Goal: Information Seeking & Learning: Get advice/opinions

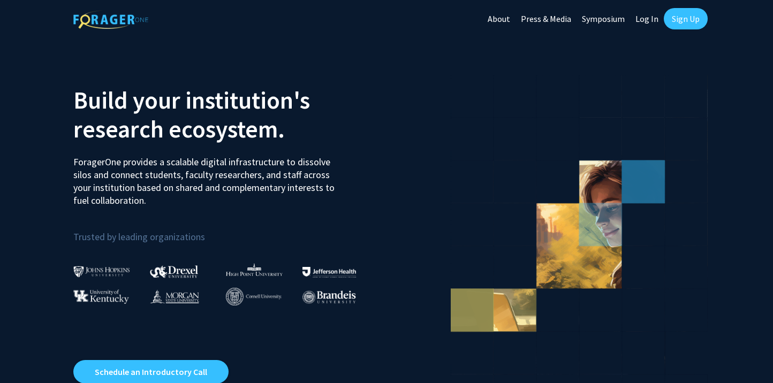
click at [679, 21] on link "Sign Up" at bounding box center [686, 18] width 44 height 21
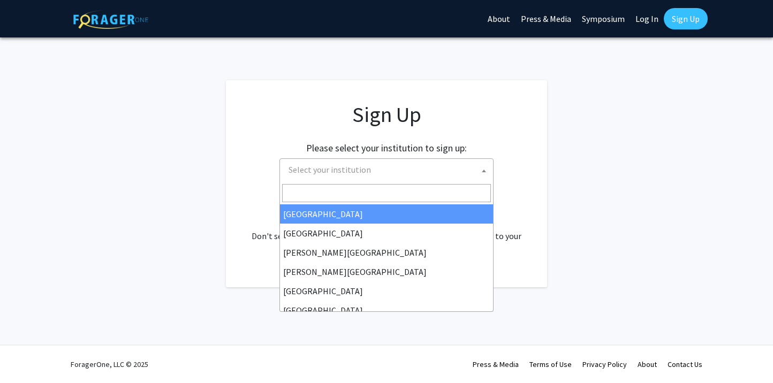
click at [377, 168] on span "Select your institution" at bounding box center [388, 170] width 209 height 22
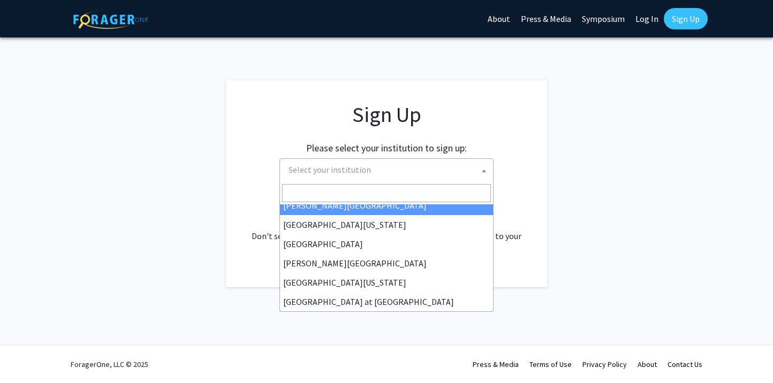
scroll to position [314, 0]
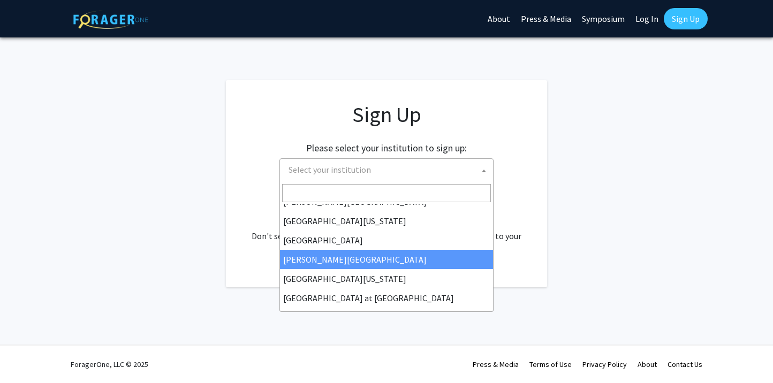
select select "24"
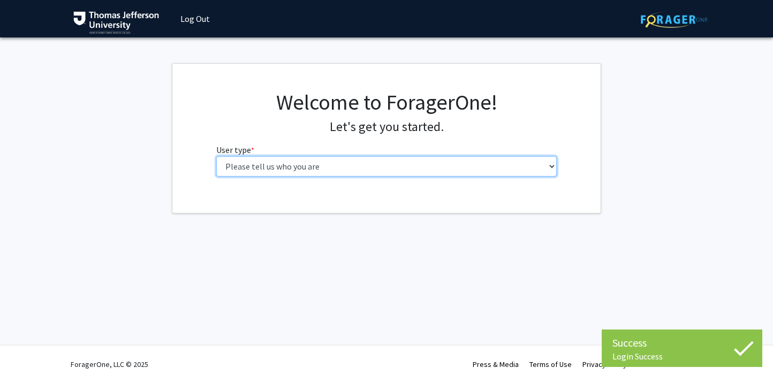
select select "3: doc"
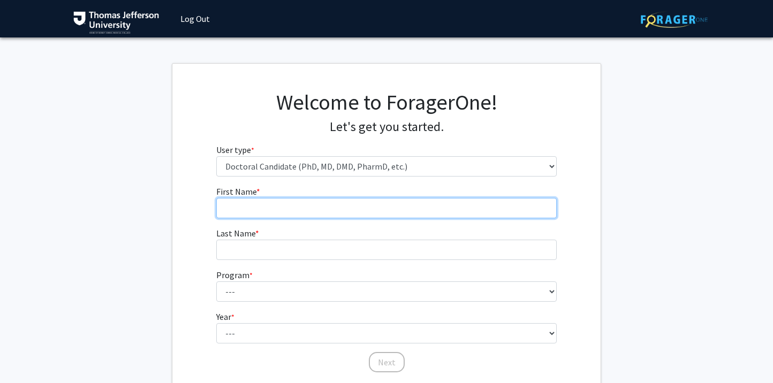
click at [286, 206] on input "First Name * required" at bounding box center [386, 208] width 341 height 20
type input "Katheryne"
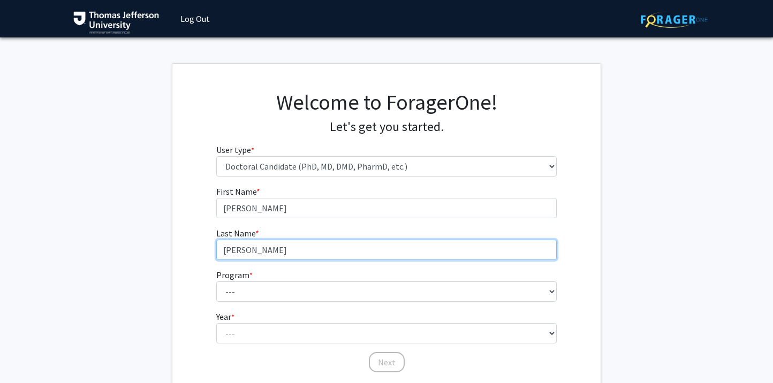
type input "Gonzalez Delgado"
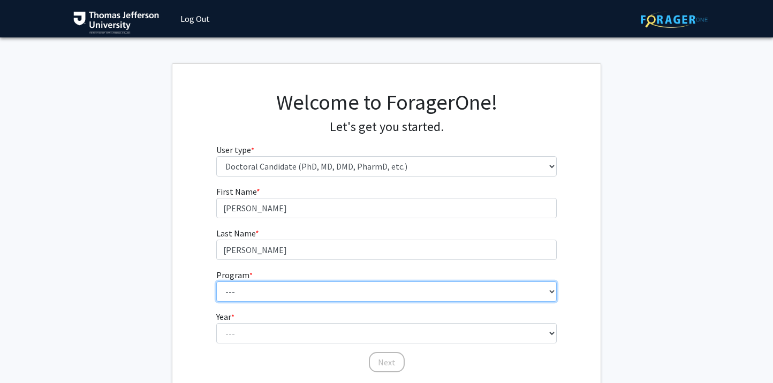
select select "35: 815"
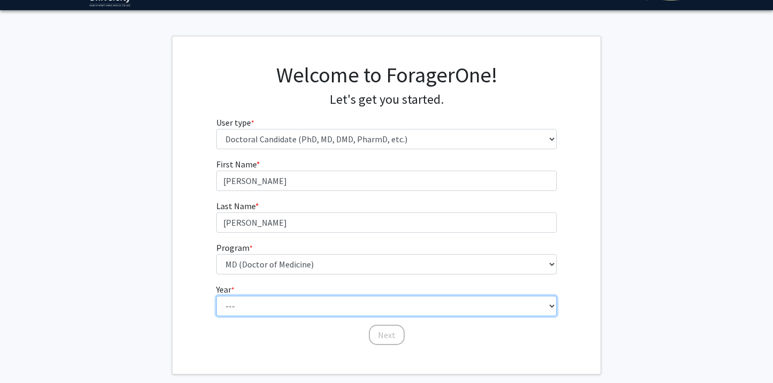
select select "1: first_year"
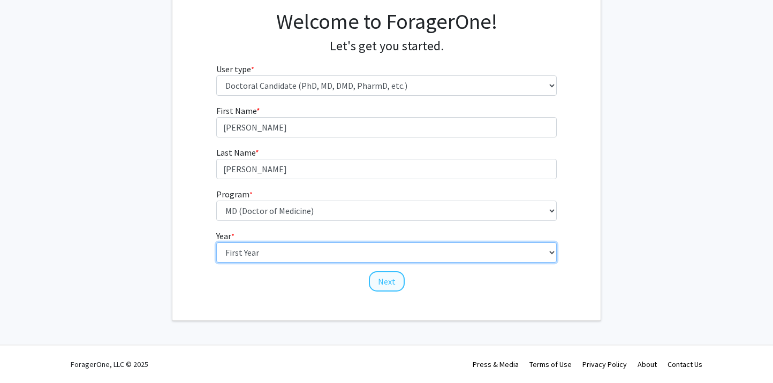
scroll to position [80, 0]
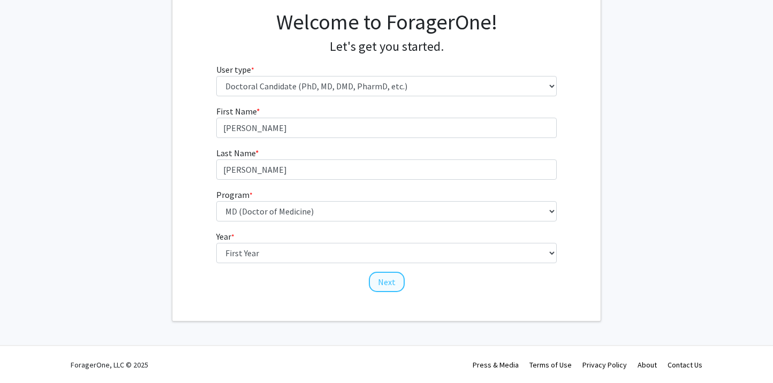
click at [385, 279] on button "Next" at bounding box center [387, 282] width 36 height 20
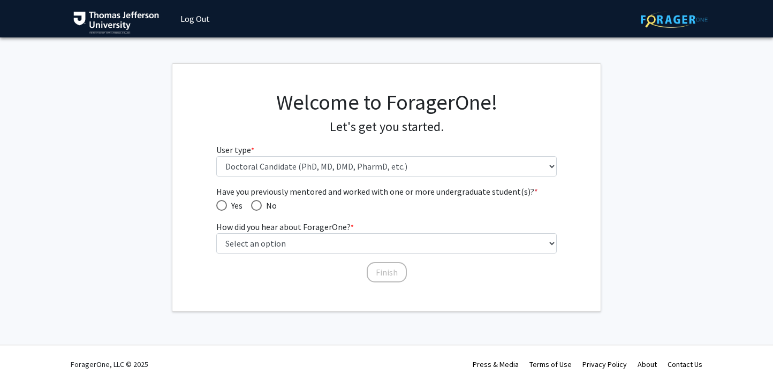
scroll to position [0, 0]
click at [262, 210] on span "Have you previously mentored and worked with one or more undergraduate student(…" at bounding box center [256, 205] width 11 height 11
click at [262, 210] on input "No" at bounding box center [256, 205] width 11 height 11
radio input "true"
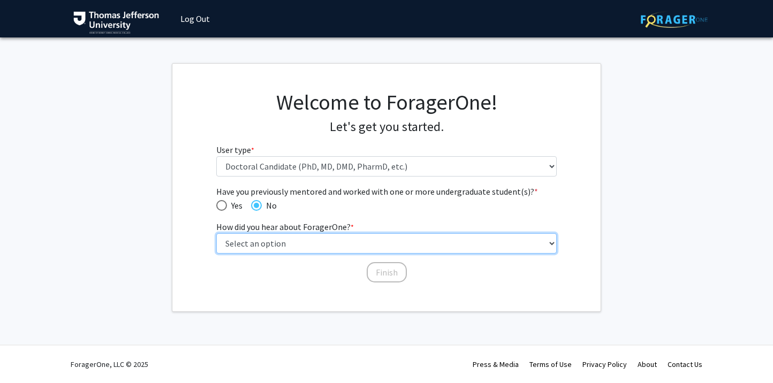
select select "2: faculty_recommendation"
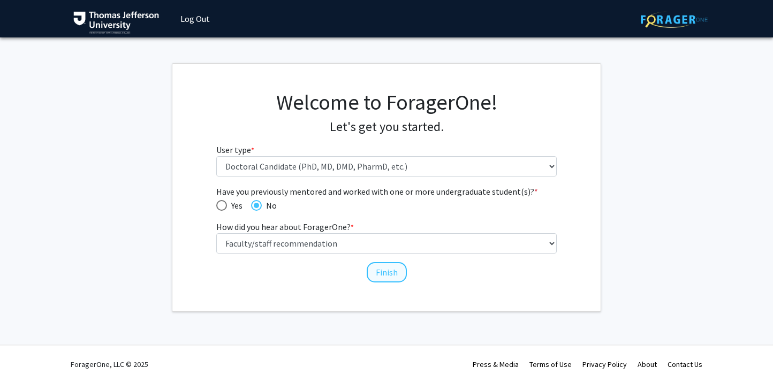
click at [392, 273] on button "Finish" at bounding box center [387, 272] width 40 height 20
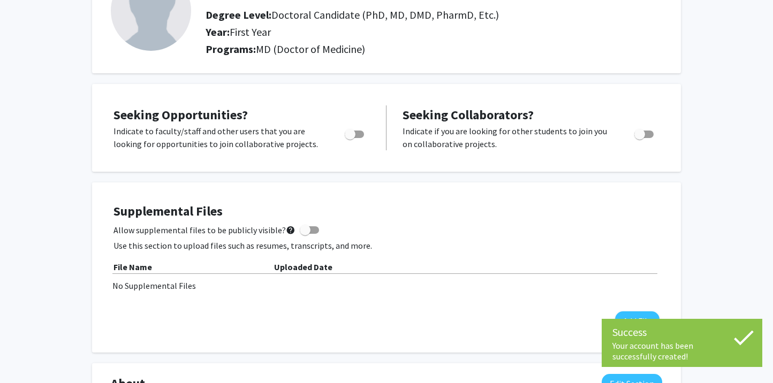
scroll to position [119, 0]
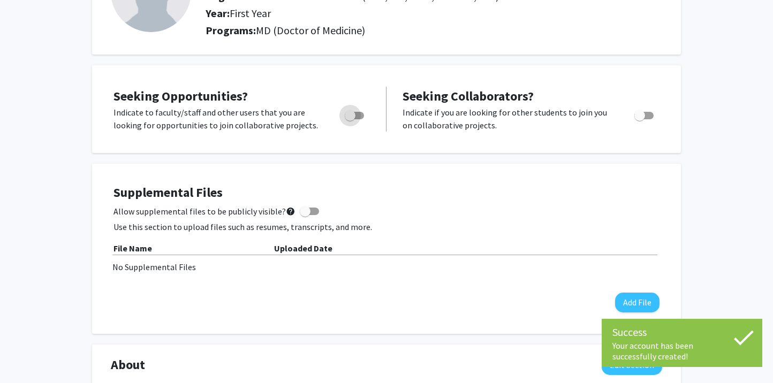
click at [362, 122] on label "Toggle" at bounding box center [352, 115] width 24 height 13
click at [350, 120] on input "Are you actively seeking opportunities?" at bounding box center [350, 119] width 1 height 1
checkbox input "true"
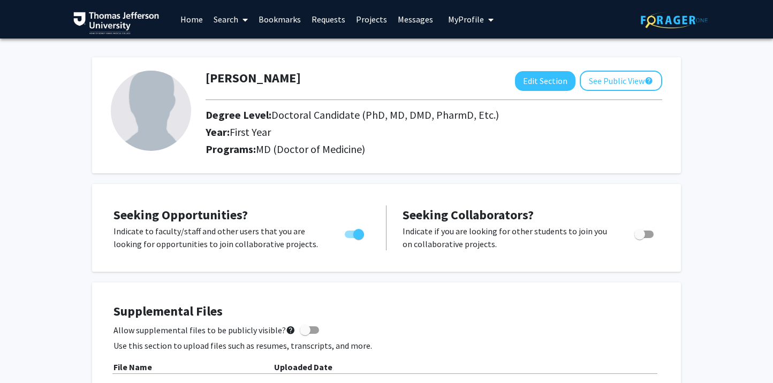
scroll to position [0, 0]
click at [229, 19] on link "Search" at bounding box center [230, 19] width 45 height 37
click at [376, 10] on link "Projects" at bounding box center [372, 19] width 42 height 37
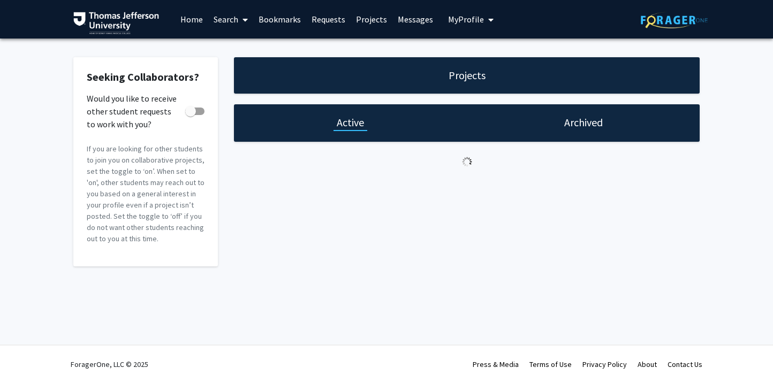
click at [370, 19] on link "Projects" at bounding box center [372, 19] width 42 height 37
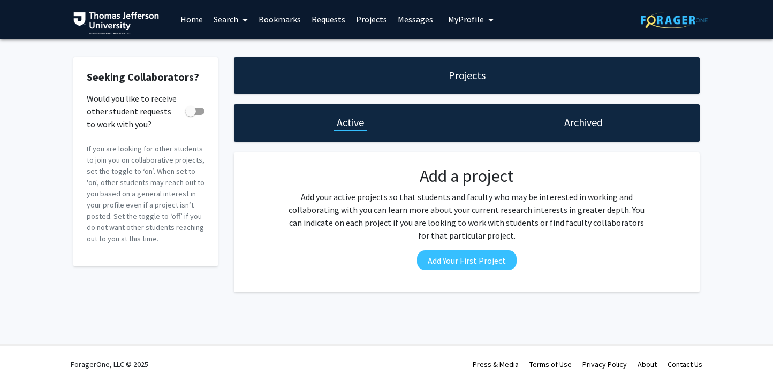
click at [219, 20] on link "Search" at bounding box center [230, 19] width 45 height 37
click at [191, 24] on link "Home" at bounding box center [191, 19] width 33 height 37
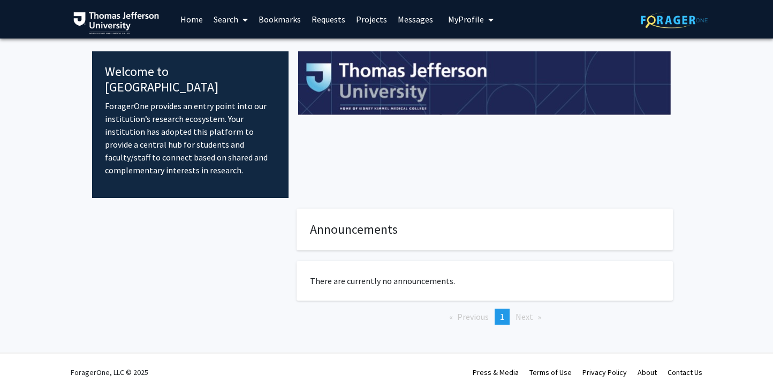
click at [218, 16] on link "Search" at bounding box center [230, 19] width 45 height 37
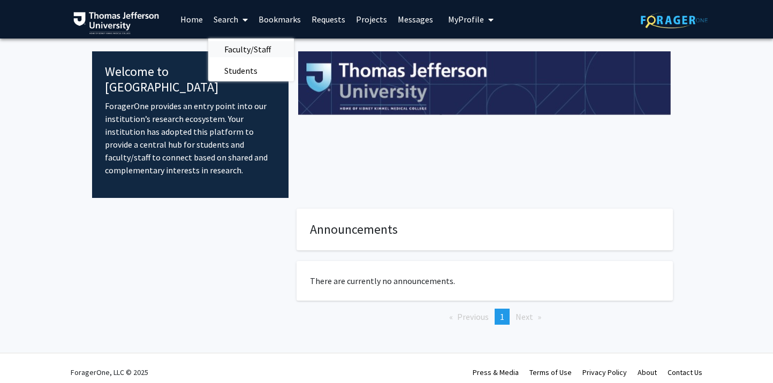
click at [229, 56] on span "Faculty/Staff" at bounding box center [247, 49] width 79 height 21
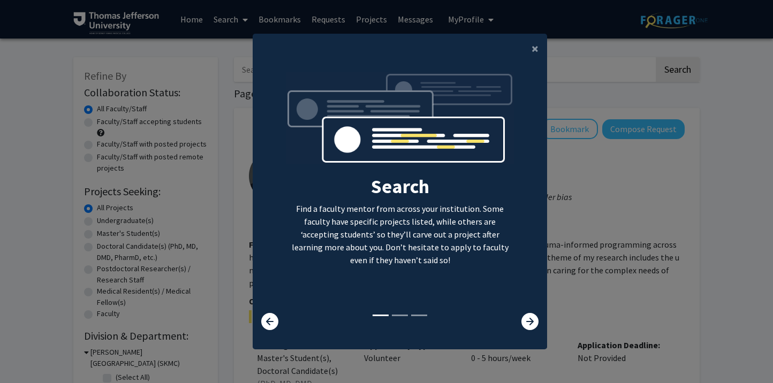
click at [516, 193] on div "Search Find a faculty mentor from across your institution. Some faculty have sp…" at bounding box center [400, 192] width 245 height 241
click at [533, 336] on div "Search Find a faculty mentor from across your institution. Some faculty have sp…" at bounding box center [400, 201] width 294 height 275
click at [532, 328] on icon at bounding box center [529, 321] width 17 height 17
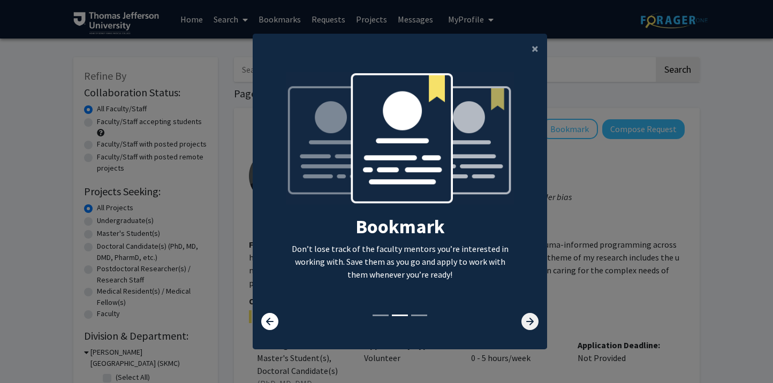
click at [530, 321] on icon at bounding box center [529, 321] width 17 height 17
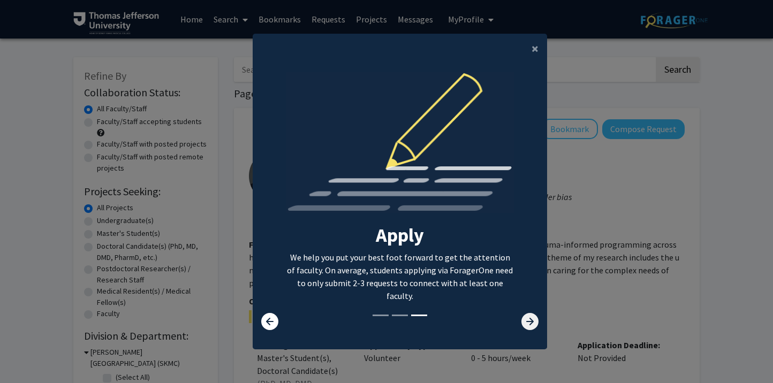
click at [530, 321] on icon at bounding box center [529, 321] width 17 height 17
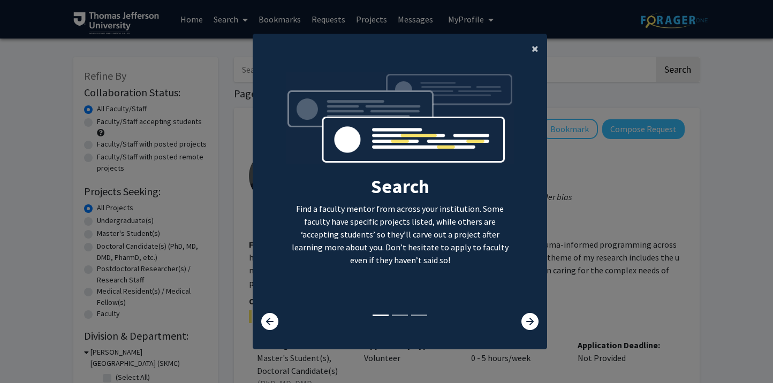
click at [532, 47] on span "×" at bounding box center [535, 48] width 7 height 17
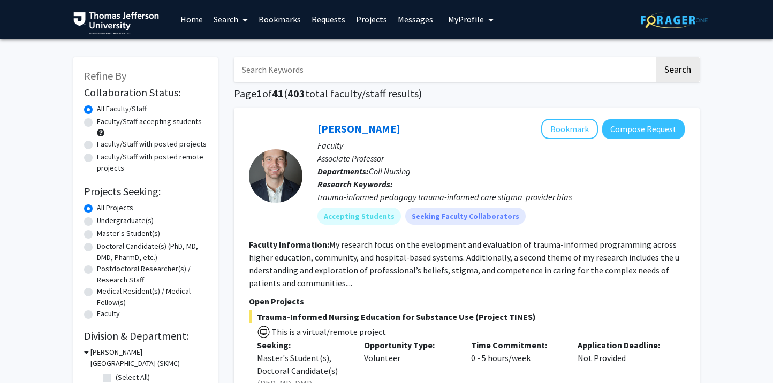
click at [97, 127] on label "Faculty/Staff accepting students" at bounding box center [149, 121] width 105 height 11
click at [97, 123] on input "Faculty/Staff accepting students" at bounding box center [100, 119] width 7 height 7
radio input "true"
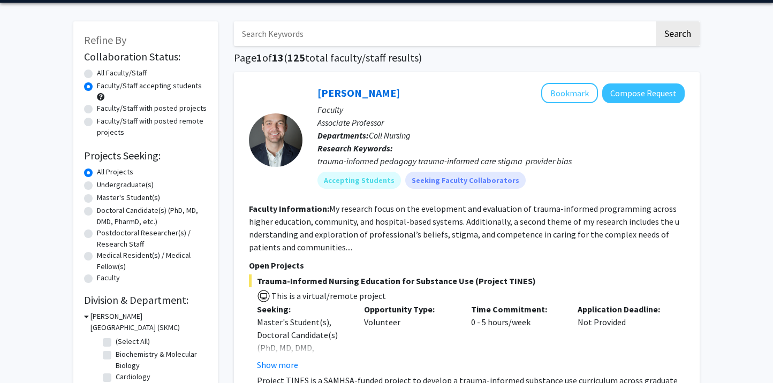
scroll to position [42, 0]
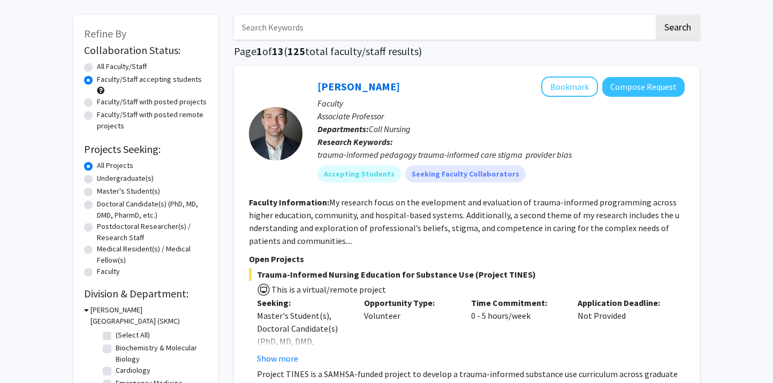
click at [97, 205] on label "Doctoral Candidate(s) (PhD, MD, DMD, PharmD, etc.)" at bounding box center [152, 210] width 110 height 22
click at [97, 205] on input "Doctoral Candidate(s) (PhD, MD, DMD, PharmD, etc.)" at bounding box center [100, 202] width 7 height 7
radio input "true"
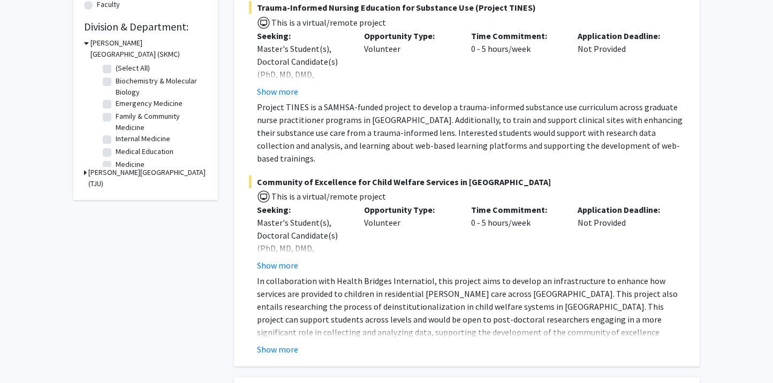
scroll to position [315, 0]
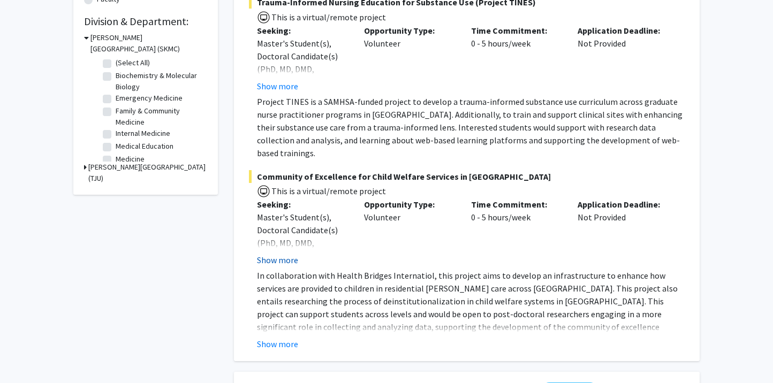
click at [267, 254] on button "Show more" at bounding box center [277, 260] width 41 height 13
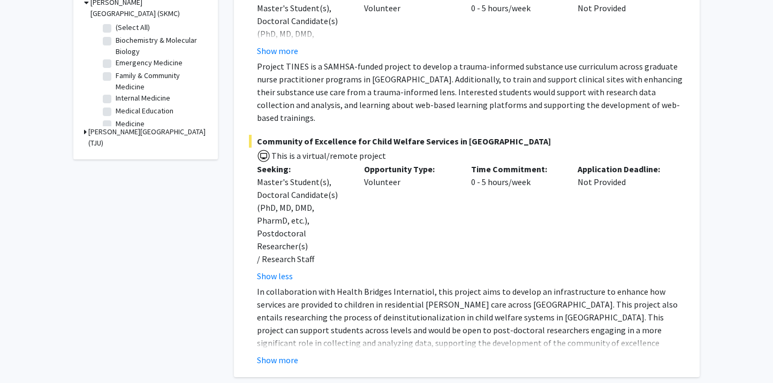
scroll to position [359, 0]
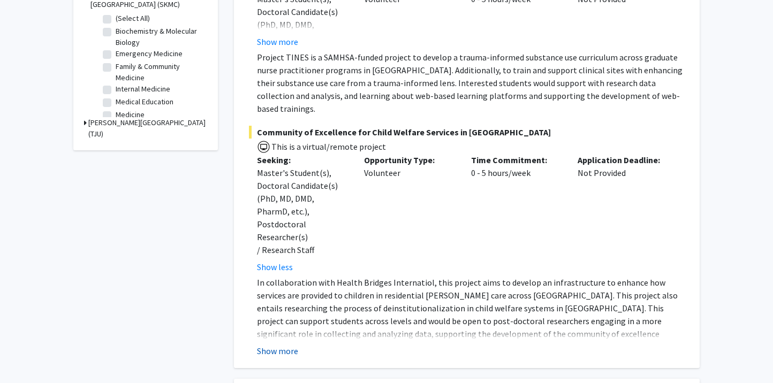
click at [281, 345] on button "Show more" at bounding box center [277, 351] width 41 height 13
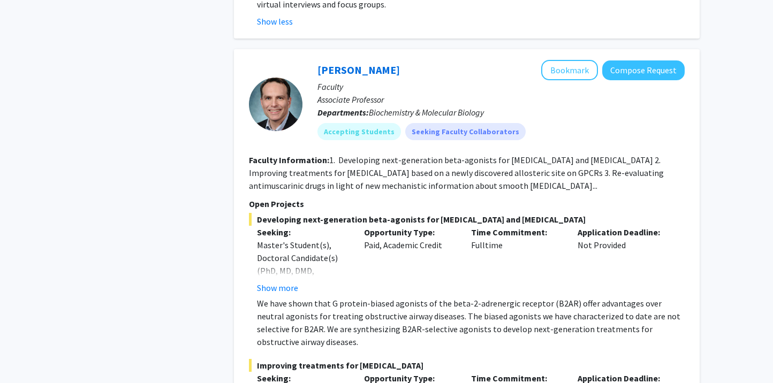
scroll to position [710, 0]
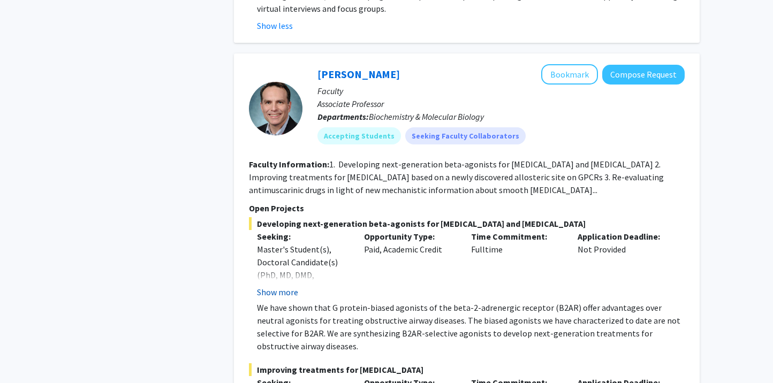
click at [277, 286] on button "Show more" at bounding box center [277, 292] width 41 height 13
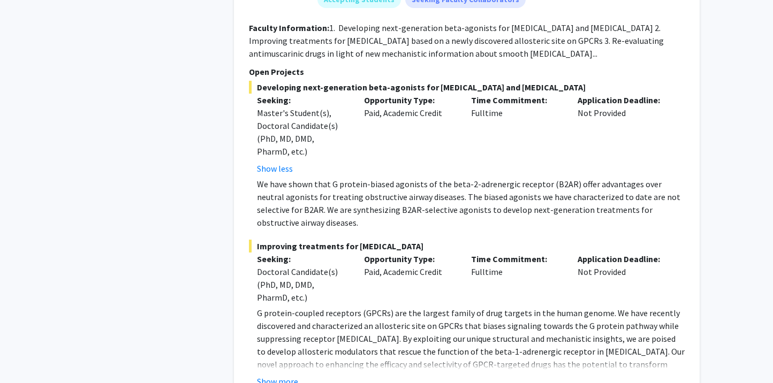
scroll to position [850, 0]
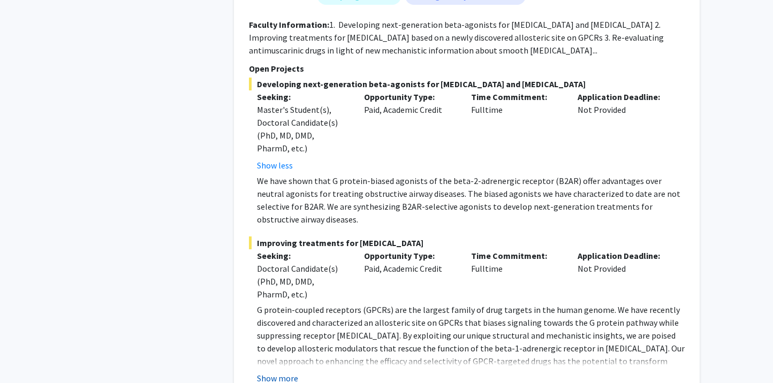
click at [271, 372] on button "Show more" at bounding box center [277, 378] width 41 height 13
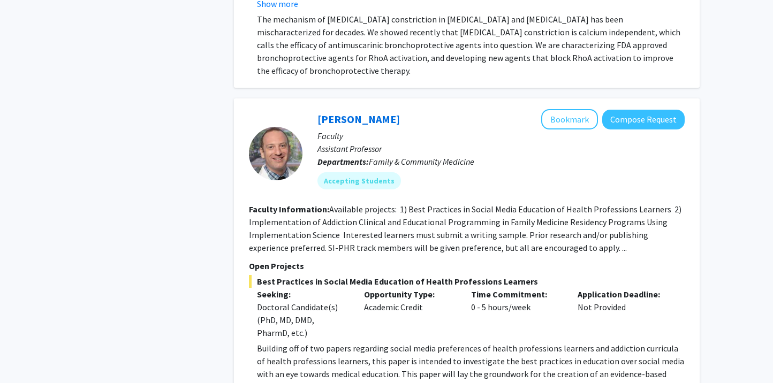
scroll to position [1452, 0]
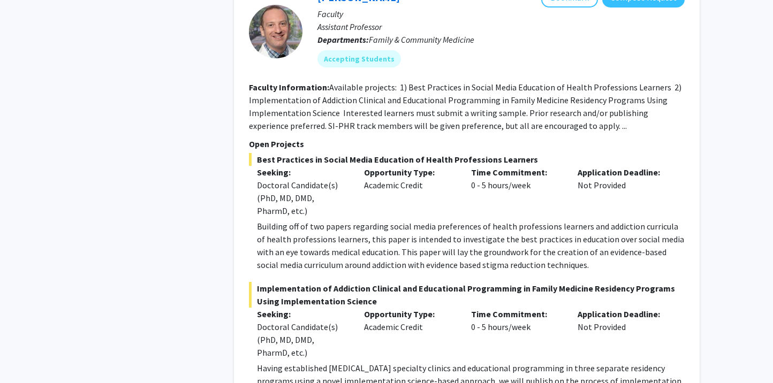
click at [383, 100] on fg-search-faculty "Gregory Jaffe Bookmark Compose Request Faculty Assistant Professor Departments:…" at bounding box center [467, 193] width 436 height 413
click at [350, 96] on fg-search-faculty "Gregory Jaffe Bookmark Compose Request Faculty Assistant Professor Departments:…" at bounding box center [467, 193] width 436 height 413
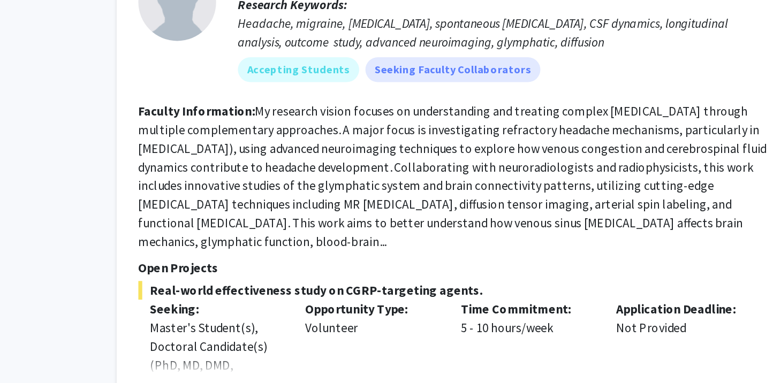
scroll to position [1829, 0]
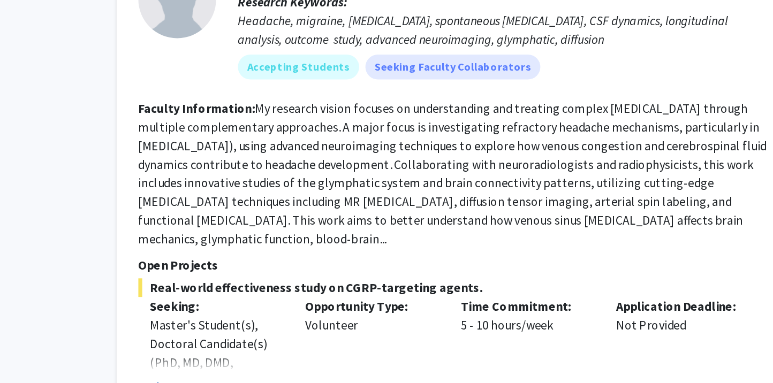
click at [257, 380] on button "Show more" at bounding box center [277, 386] width 41 height 13
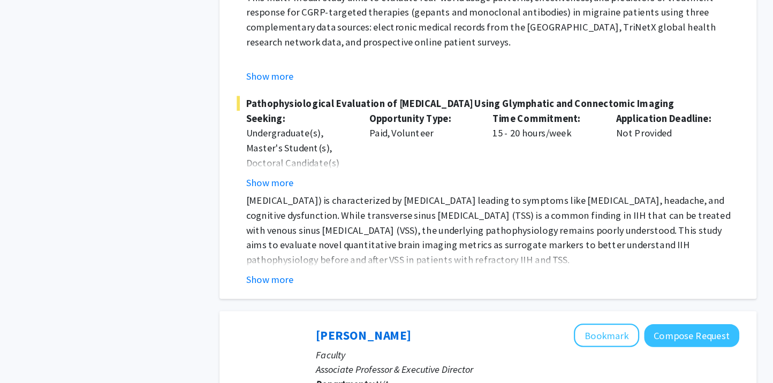
scroll to position [2222, 0]
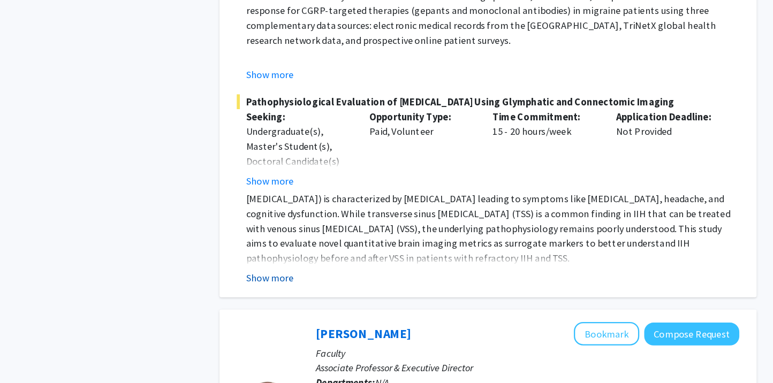
click at [257, 285] on button "Show more" at bounding box center [277, 291] width 41 height 13
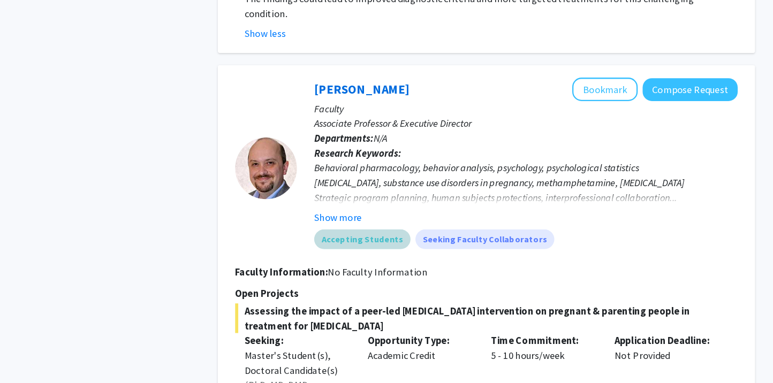
scroll to position [2690, 0]
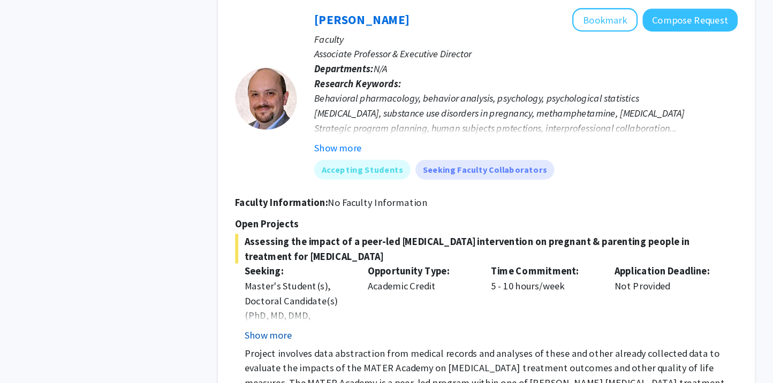
click at [257, 332] on button "Show more" at bounding box center [277, 338] width 41 height 13
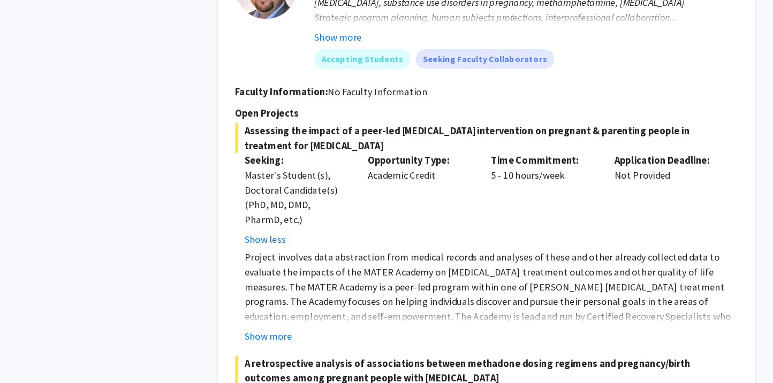
scroll to position [2815, 0]
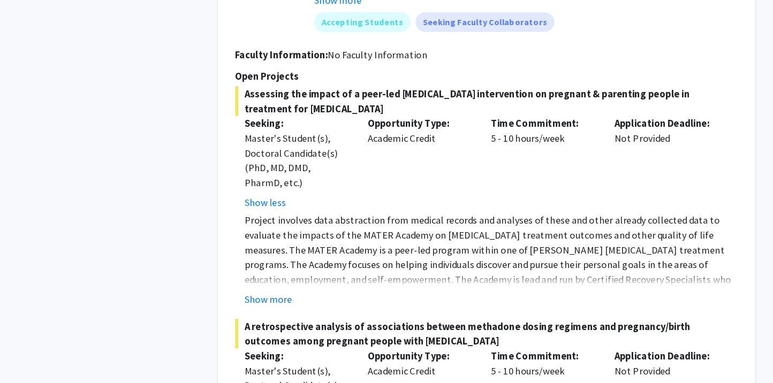
click at [249, 219] on fg-project-list "Assessing the impact of a peer-led personal growth intervention on pregnant & p…" at bounding box center [467, 316] width 436 height 380
click at [249, 216] on fg-project-list "Assessing the impact of a peer-led personal growth intervention on pregnant & p…" at bounding box center [467, 316] width 436 height 380
click at [257, 304] on button "Show more" at bounding box center [277, 310] width 41 height 13
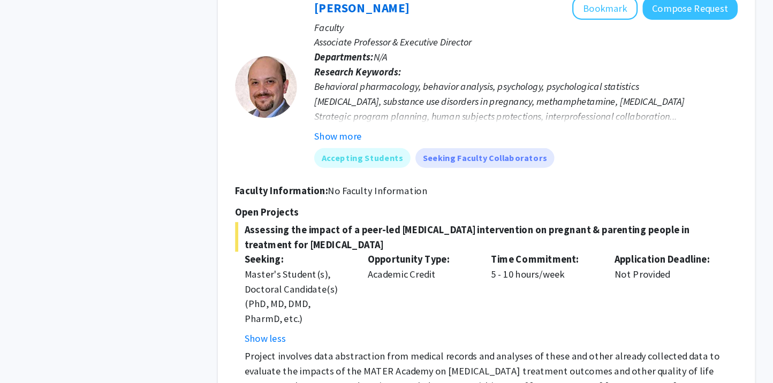
scroll to position [2747, 0]
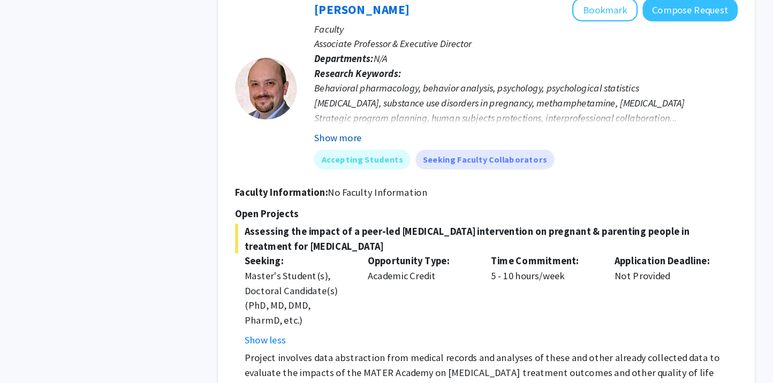
click at [317, 113] on button "Show more" at bounding box center [337, 119] width 41 height 13
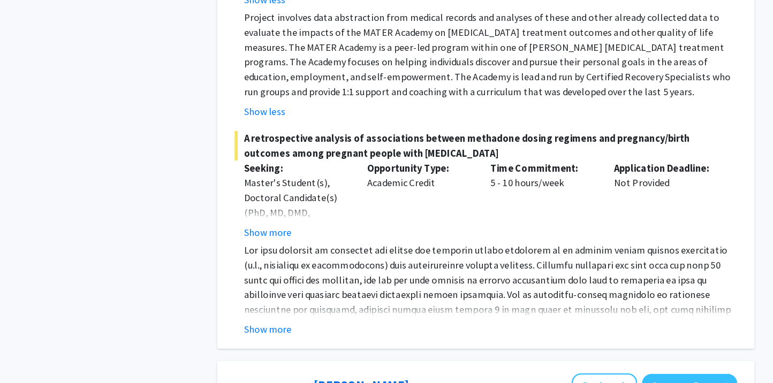
scroll to position [2993, 0]
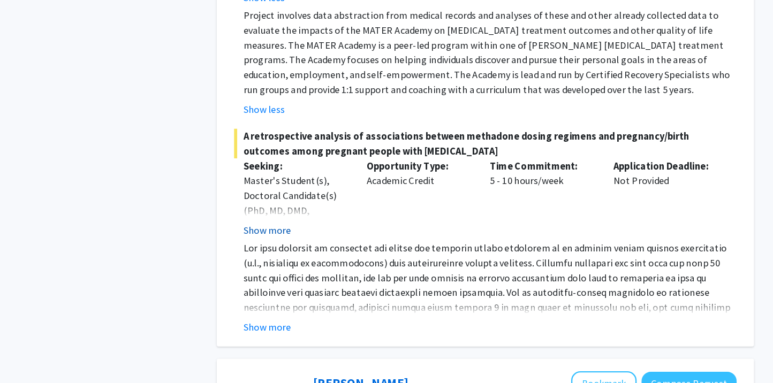
click at [257, 244] on button "Show more" at bounding box center [277, 250] width 41 height 13
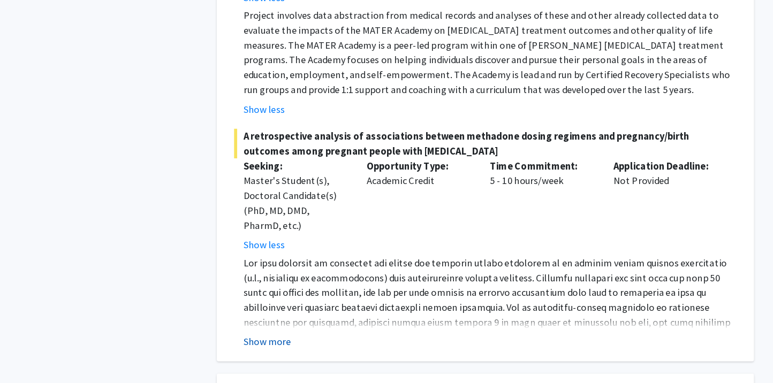
click at [257, 341] on button "Show more" at bounding box center [277, 347] width 41 height 13
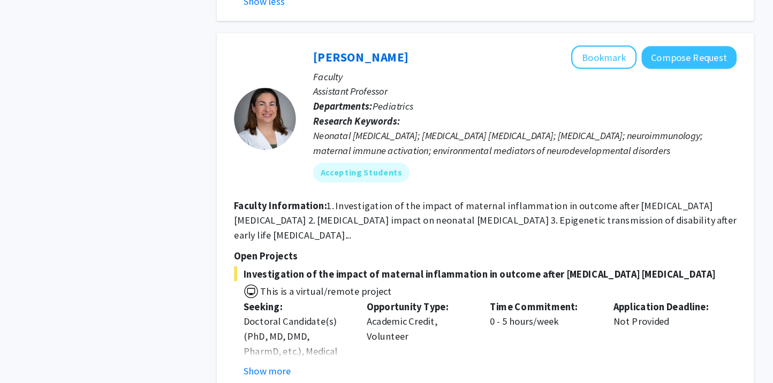
scroll to position [3355, 0]
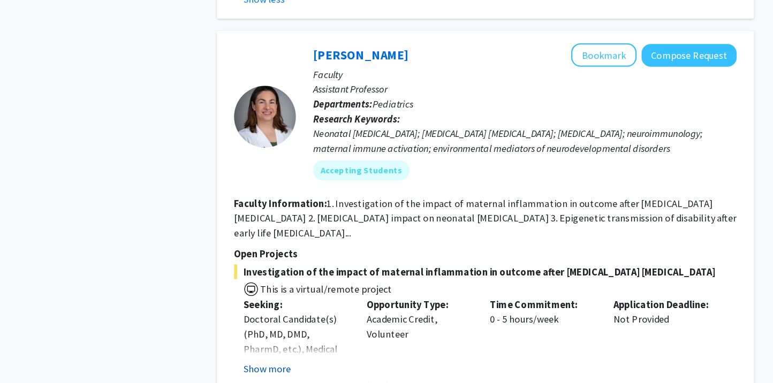
click at [257, 364] on button "Show more" at bounding box center [277, 370] width 41 height 13
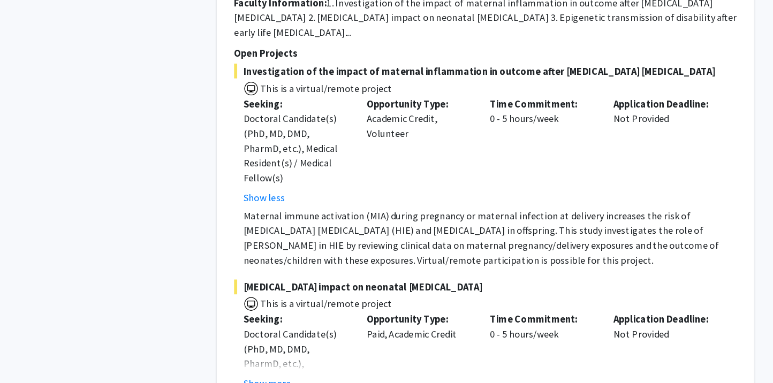
scroll to position [3554, 0]
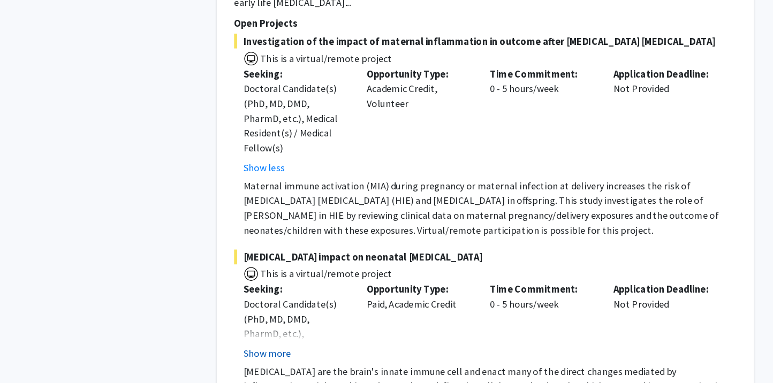
click at [257, 351] on button "Show more" at bounding box center [277, 357] width 41 height 13
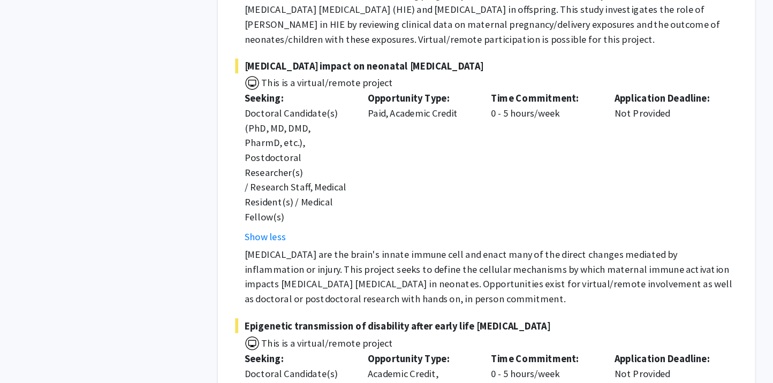
scroll to position [3757, 0]
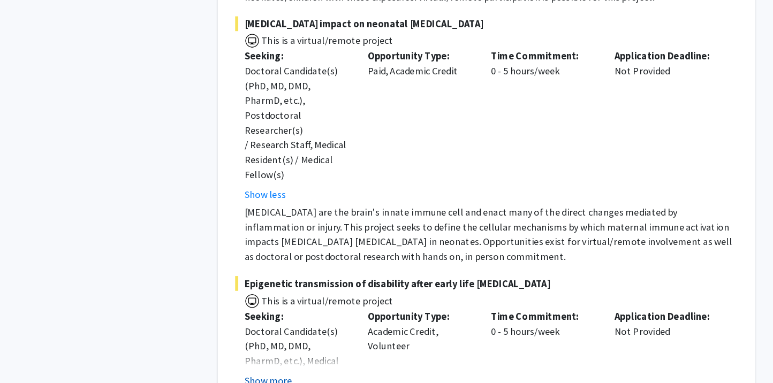
click at [257, 375] on button "Show more" at bounding box center [277, 381] width 41 height 13
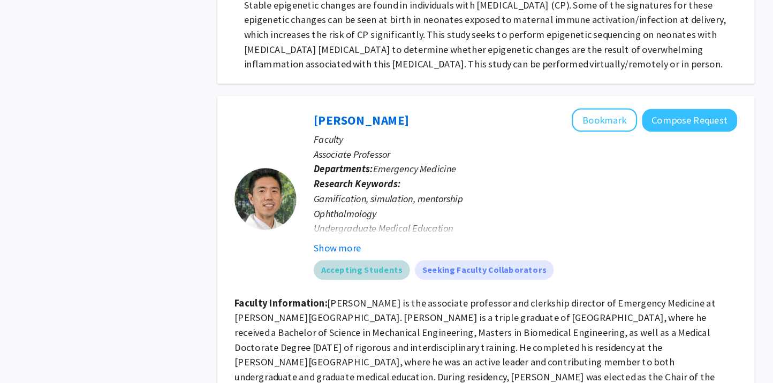
scroll to position [4125, 0]
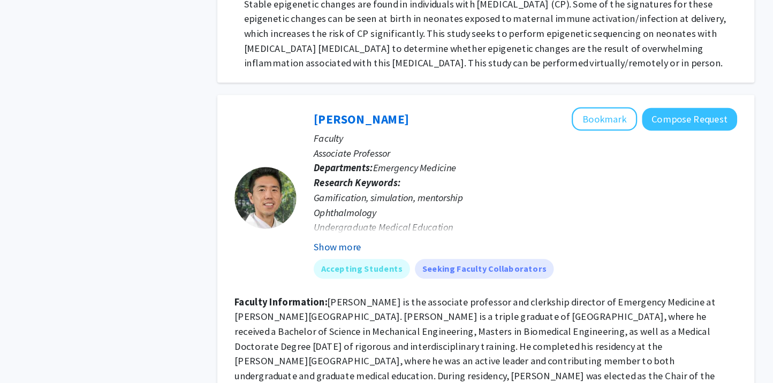
click at [317, 259] on button "Show more" at bounding box center [337, 265] width 41 height 13
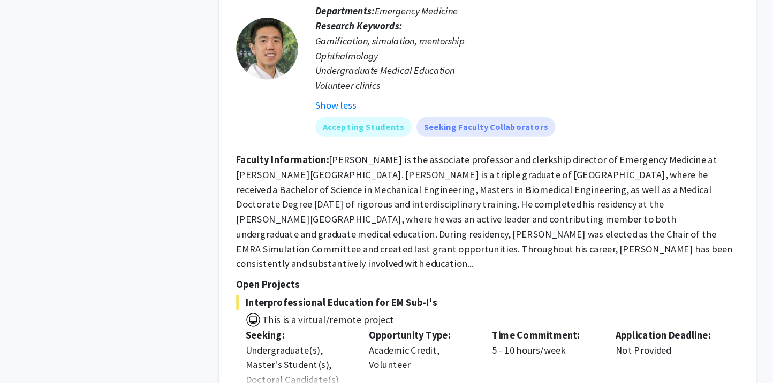
scroll to position [4279, 0]
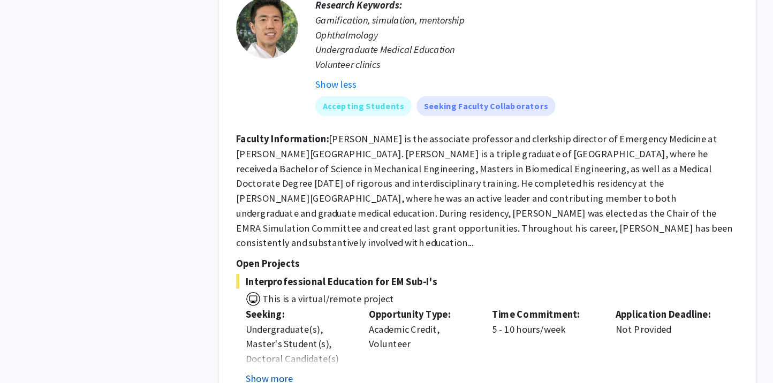
click at [257, 373] on button "Show more" at bounding box center [277, 379] width 41 height 13
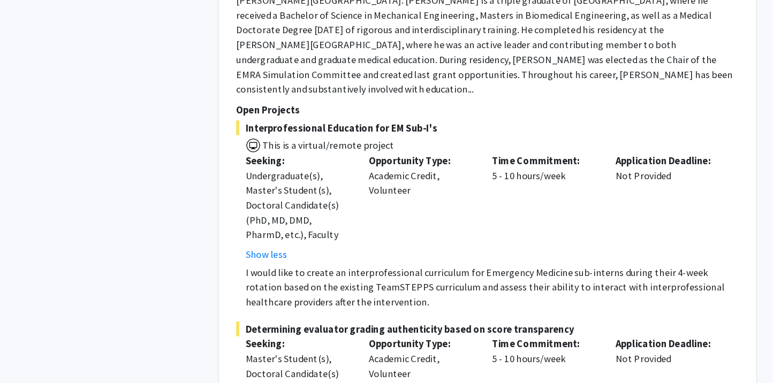
scroll to position [4413, 0]
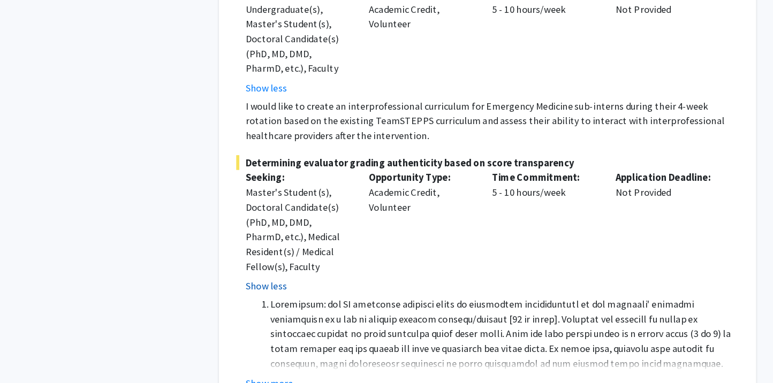
scroll to position [4581, 0]
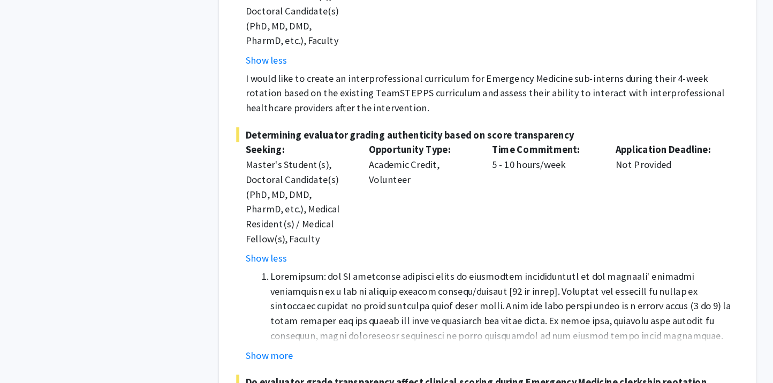
click at [249, 284] on fg-read-more "Why this matters: The students expressed improved reception to this new style o…" at bounding box center [467, 324] width 436 height 81
click at [257, 353] on button "Show more" at bounding box center [277, 359] width 41 height 13
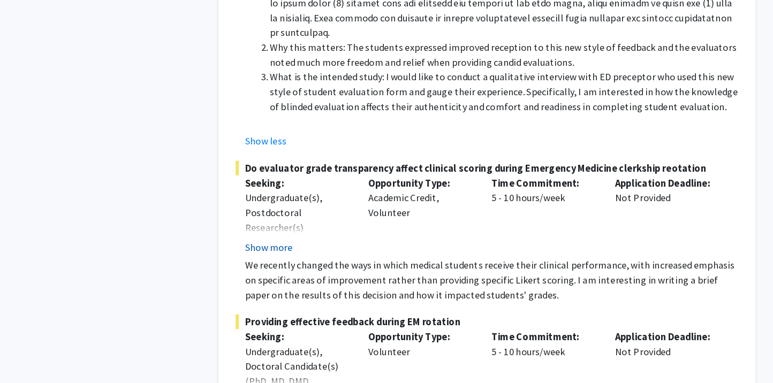
scroll to position [4935, 0]
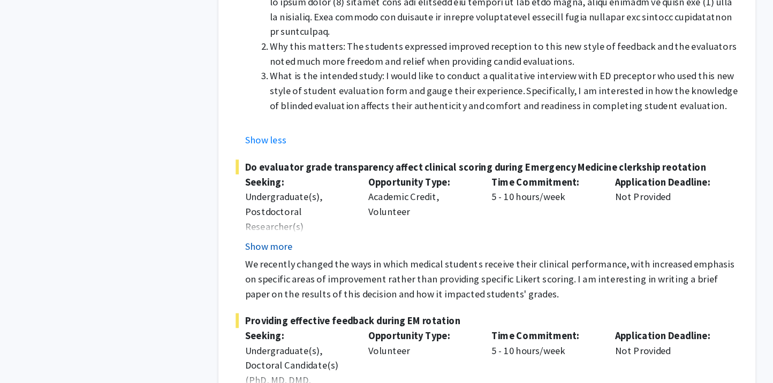
click at [257, 258] on button "Show more" at bounding box center [277, 264] width 41 height 13
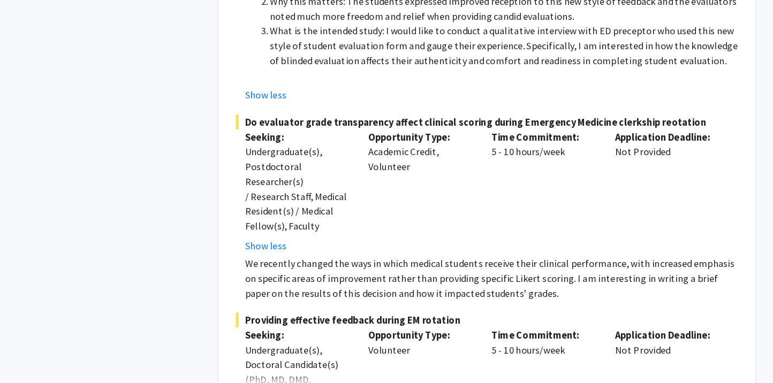
scroll to position [4974, 0]
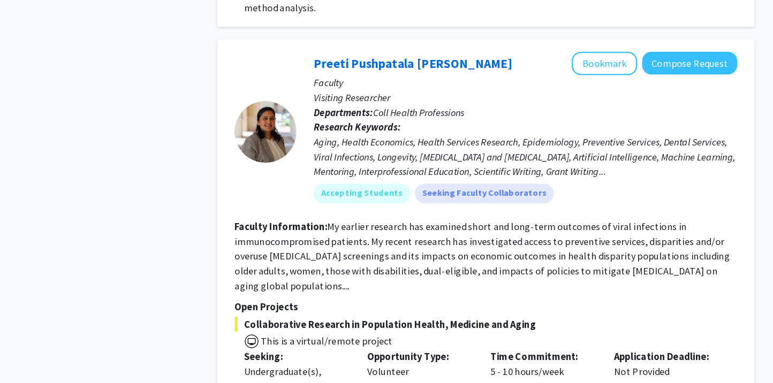
scroll to position [5454, 0]
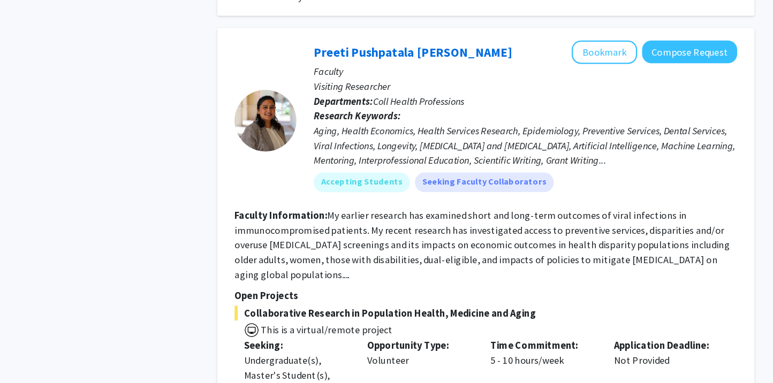
click at [257, 344] on p "Seeking:" at bounding box center [302, 350] width 91 height 13
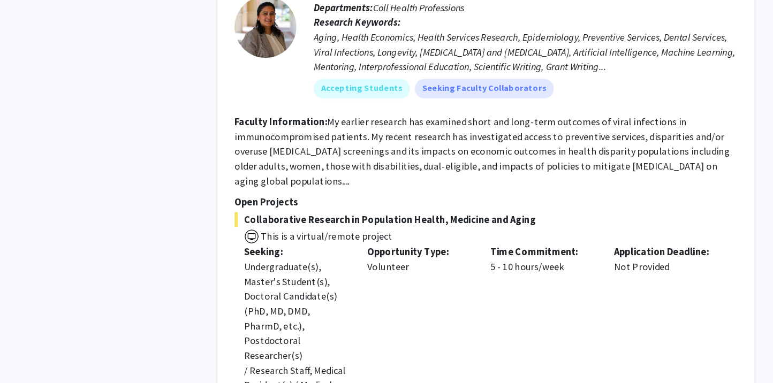
scroll to position [5537, 0]
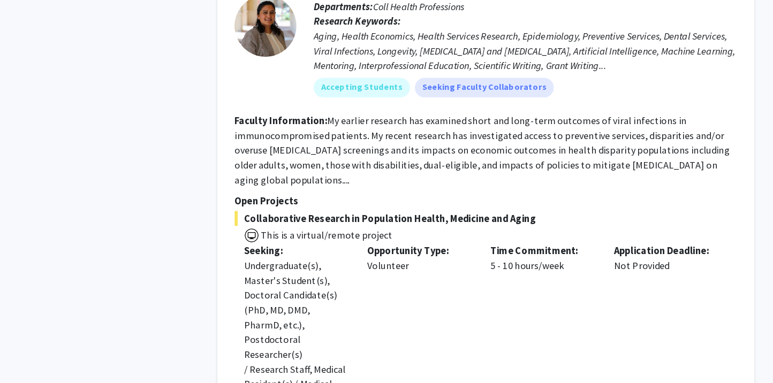
click at [234, 292] on div "Preeti Pushpatala Zanwar Bookmark Compose Request Faculty Visiting Researcher D…" at bounding box center [467, 254] width 466 height 522
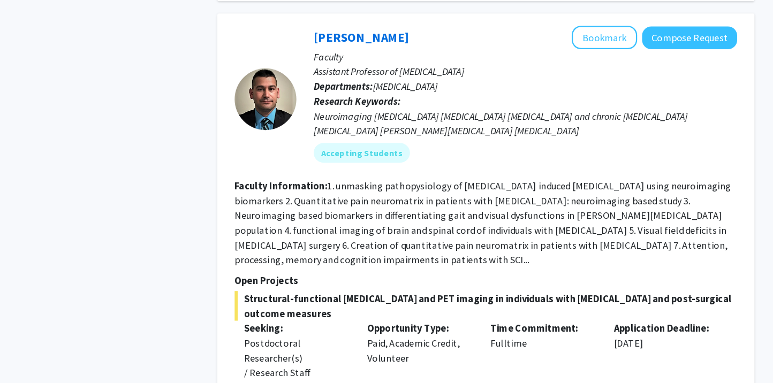
scroll to position [6087, 0]
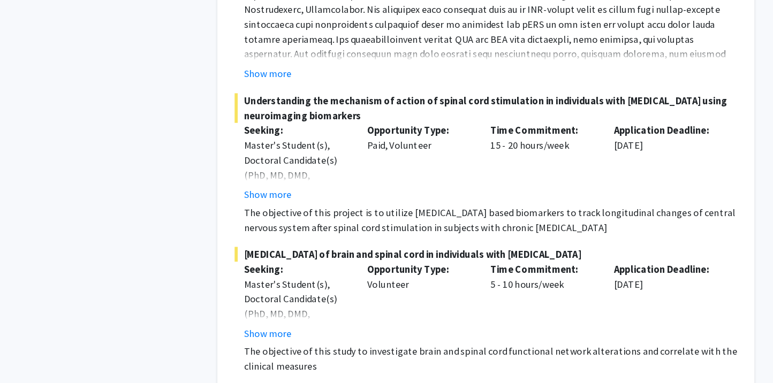
scroll to position [6728, 0]
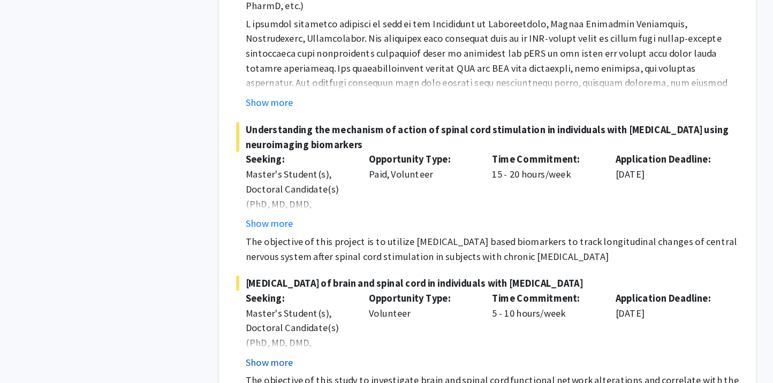
click at [257, 327] on button "Show more" at bounding box center [277, 333] width 41 height 13
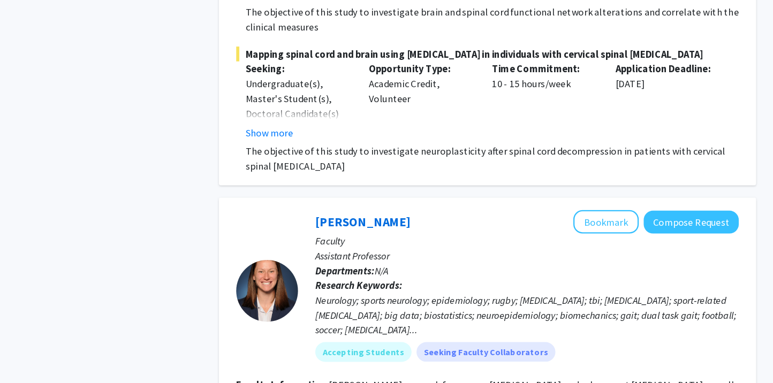
scroll to position [7054, 0]
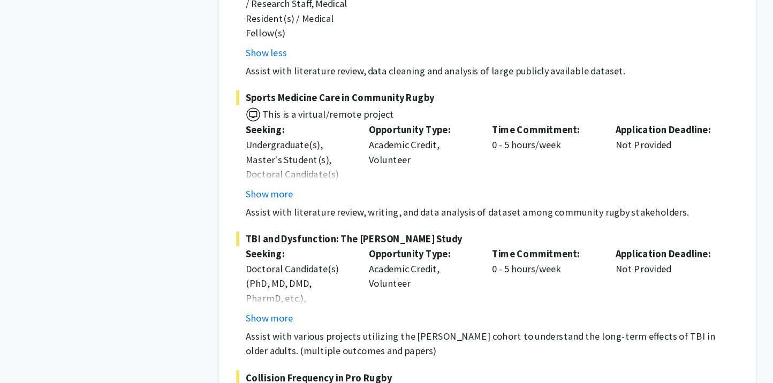
scroll to position [7575, 0]
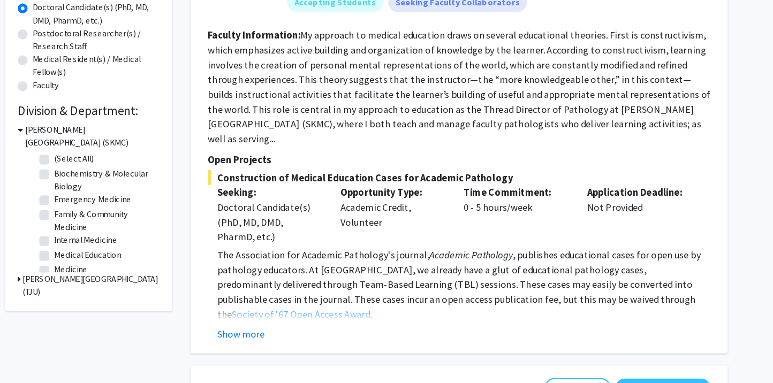
scroll to position [192, 0]
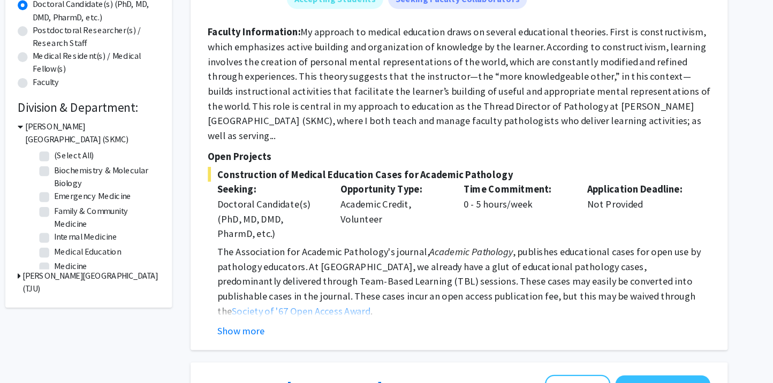
click at [257, 331] on div "Show more" at bounding box center [471, 337] width 428 height 13
click at [257, 331] on button "Show more" at bounding box center [277, 337] width 41 height 13
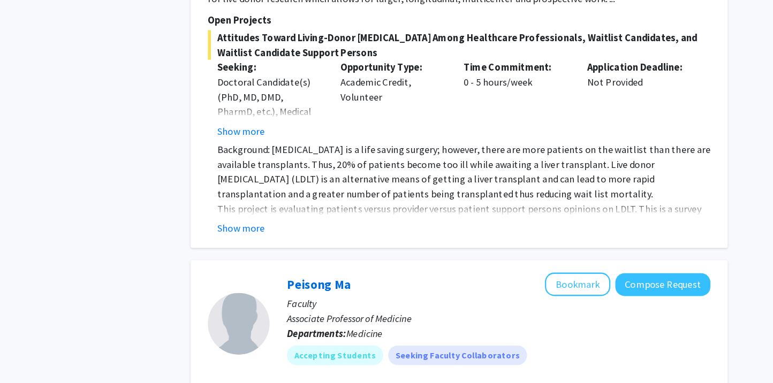
scroll to position [1192, 0]
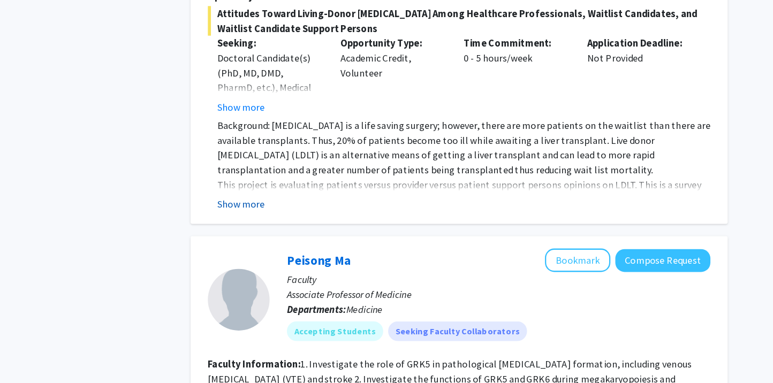
click at [257, 222] on button "Show more" at bounding box center [277, 228] width 41 height 13
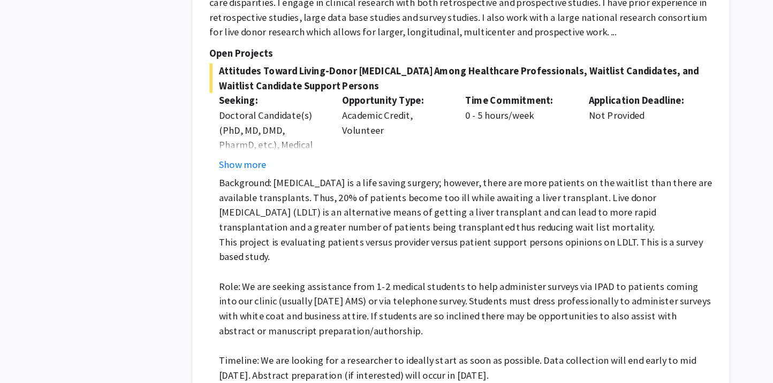
scroll to position [1188, 0]
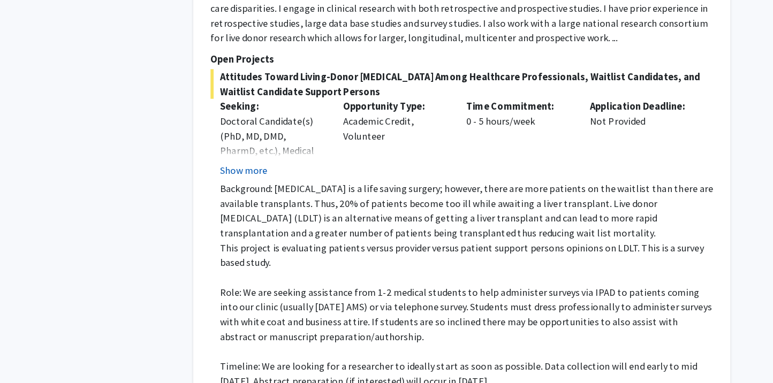
click at [257, 141] on button "Show more" at bounding box center [277, 147] width 41 height 13
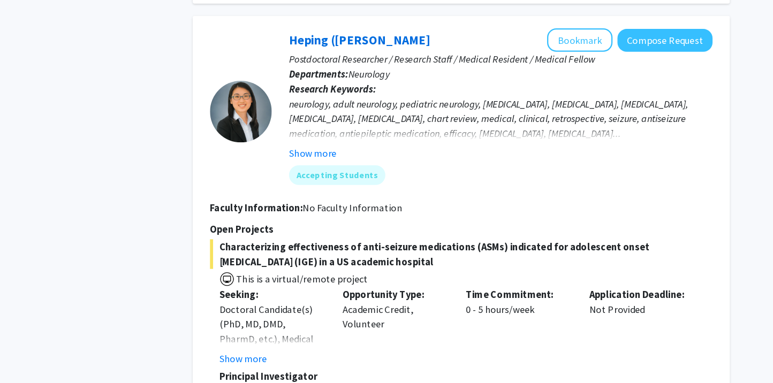
scroll to position [2304, 0]
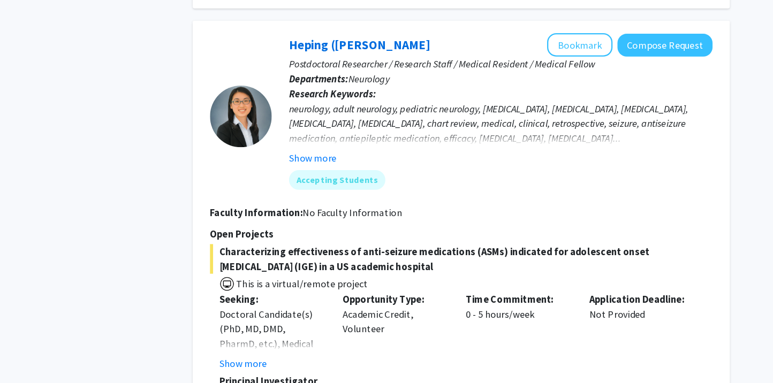
click at [253, 218] on span "Characterizing effectiveness of anti-seizure medications (ASMs) indicated for a…" at bounding box center [467, 231] width 436 height 26
click at [257, 315] on button "Show more" at bounding box center [277, 321] width 41 height 13
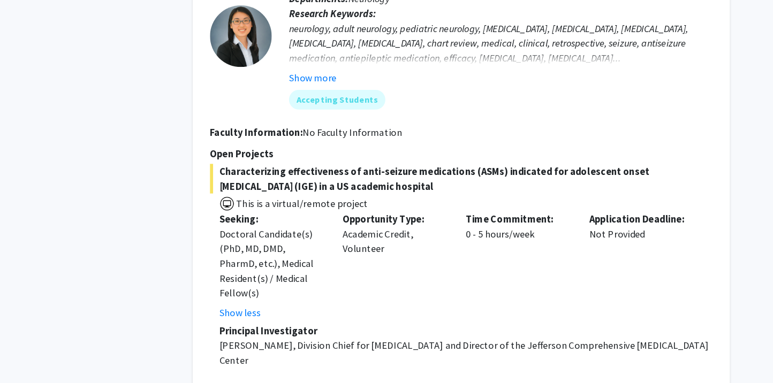
scroll to position [2336, 0]
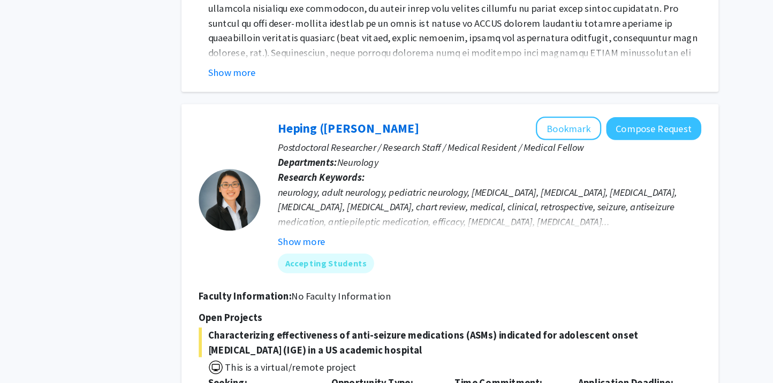
scroll to position [2238, 0]
click at [317, 203] on button "Show more" at bounding box center [337, 209] width 41 height 13
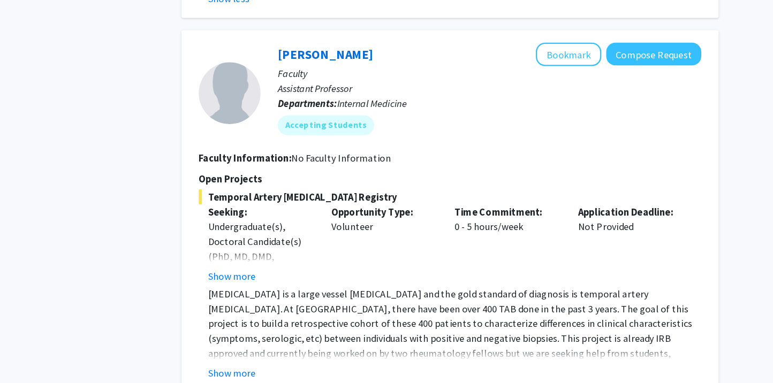
scroll to position [2995, 0]
click at [257, 283] on button "Show more" at bounding box center [277, 289] width 41 height 13
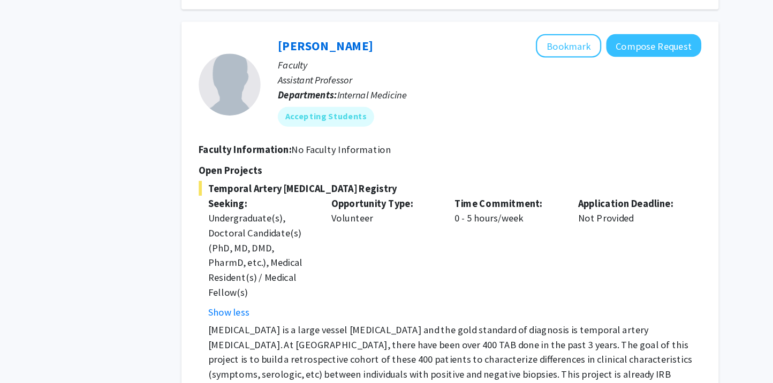
scroll to position [3136, 0]
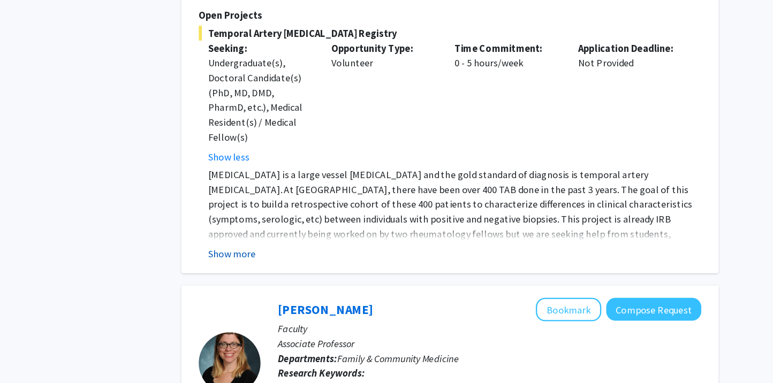
click at [257, 264] on button "Show more" at bounding box center [277, 270] width 41 height 13
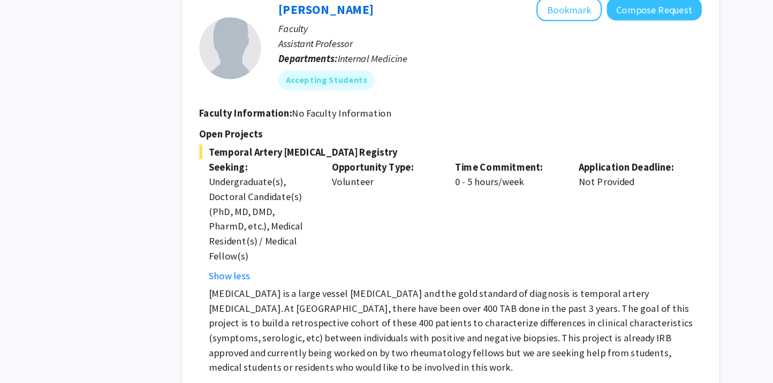
scroll to position [3106, 0]
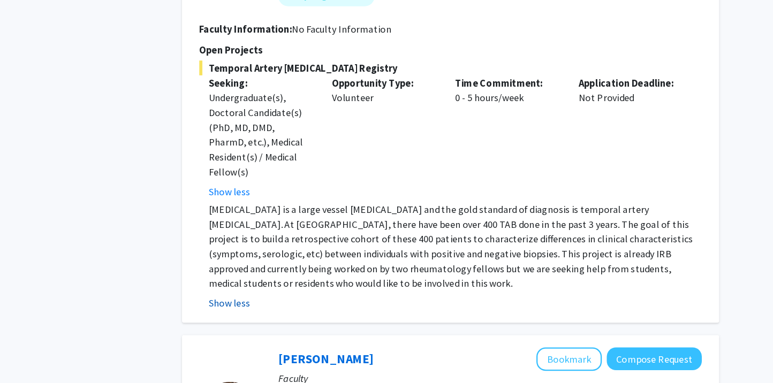
click at [257, 307] on button "Show less" at bounding box center [275, 313] width 36 height 13
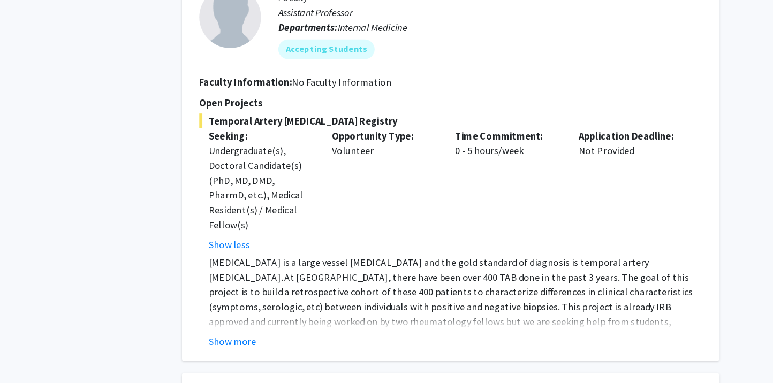
scroll to position [3069, 0]
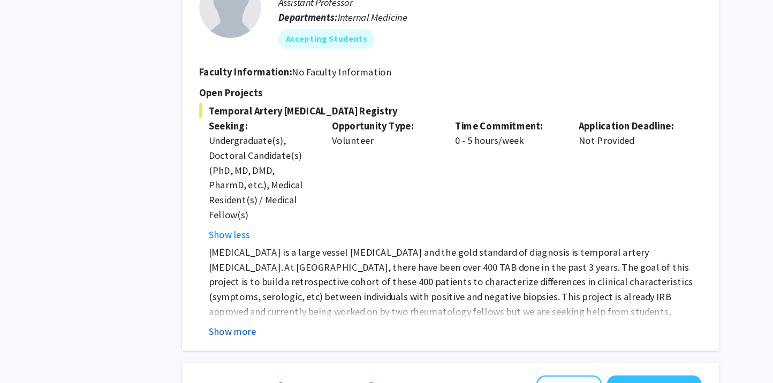
click at [257, 332] on button "Show more" at bounding box center [277, 338] width 41 height 13
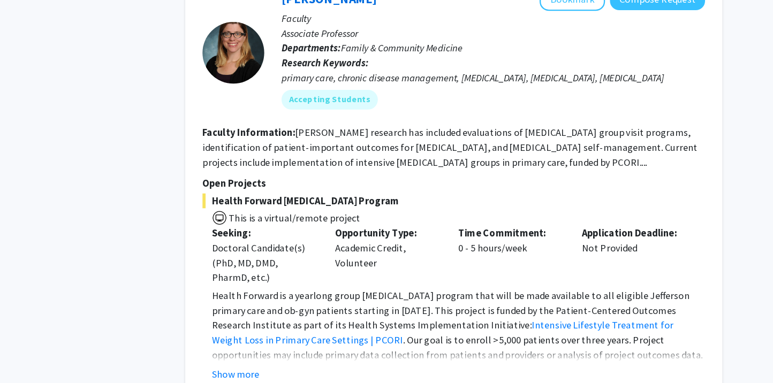
scroll to position [3420, 0]
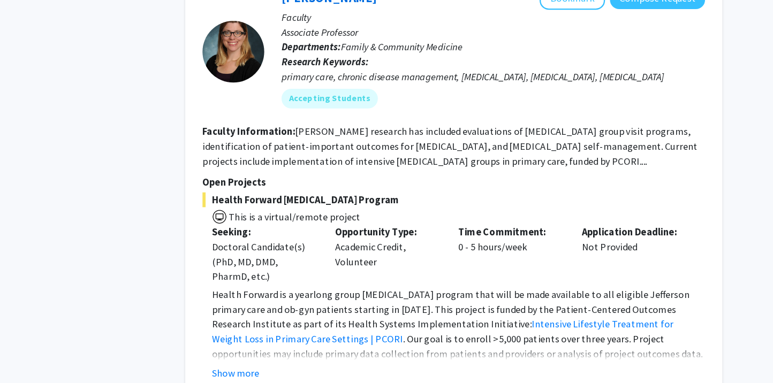
click at [234, 233] on div "Amy Cunningham Bookmark Compose Request Faculty Associate Professor Departments…" at bounding box center [467, 210] width 466 height 364
click at [257, 368] on button "Show more" at bounding box center [277, 374] width 41 height 13
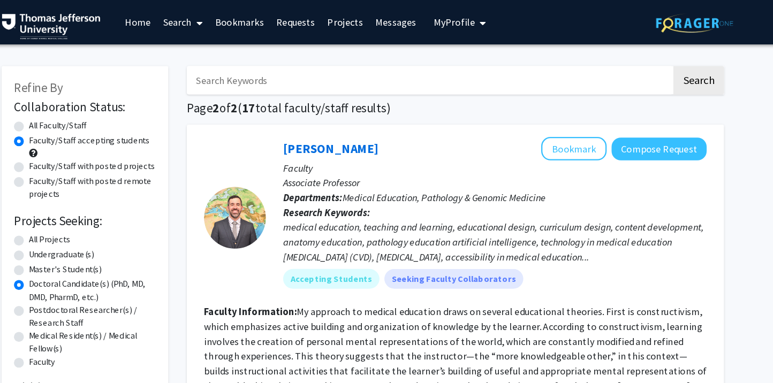
scroll to position [0, 0]
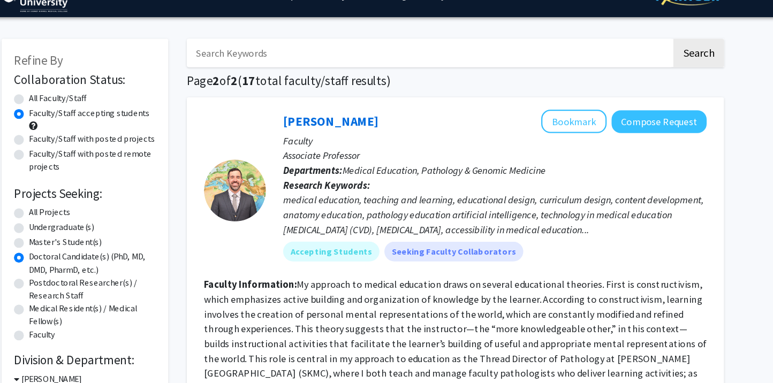
click at [97, 151] on label "Faculty/Staff with posted remote projects" at bounding box center [152, 162] width 110 height 22
click at [97, 151] on input "Faculty/Staff with posted remote projects" at bounding box center [100, 154] width 7 height 7
radio input "true"
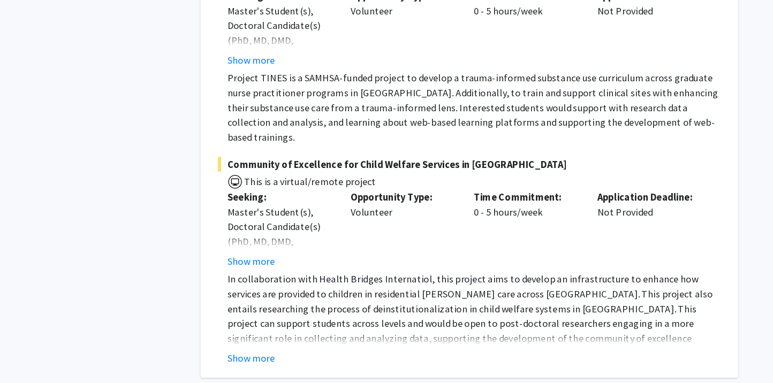
scroll to position [1452, 0]
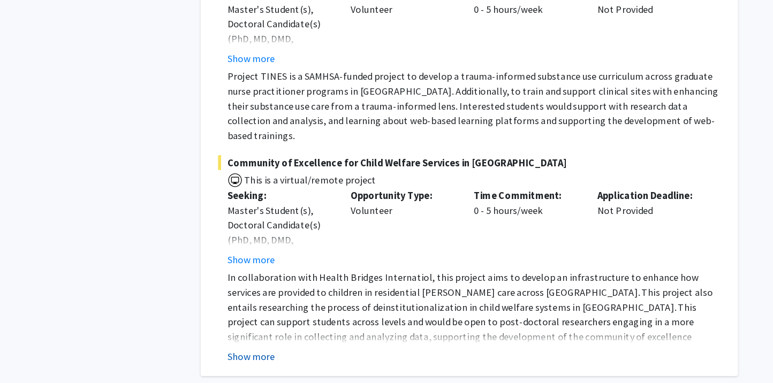
click at [257, 354] on button "Show more" at bounding box center [277, 360] width 41 height 13
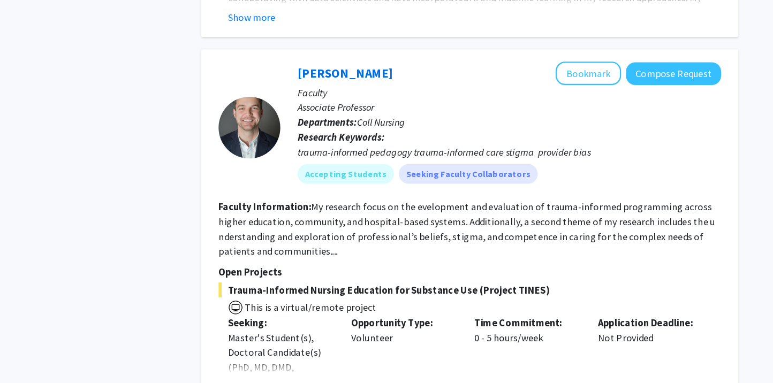
scroll to position [1214, 0]
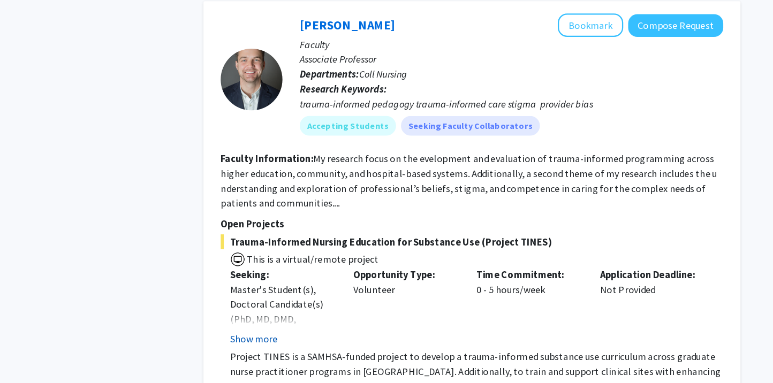
click at [257, 333] on button "Show more" at bounding box center [277, 339] width 41 height 13
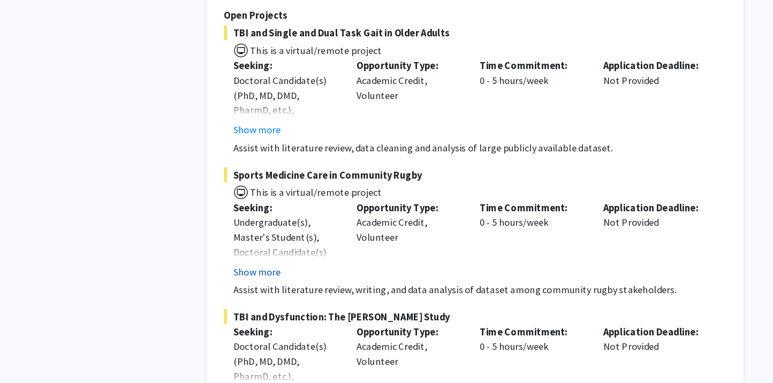
scroll to position [3748, 0]
